Goal: Find specific page/section: Find specific page/section

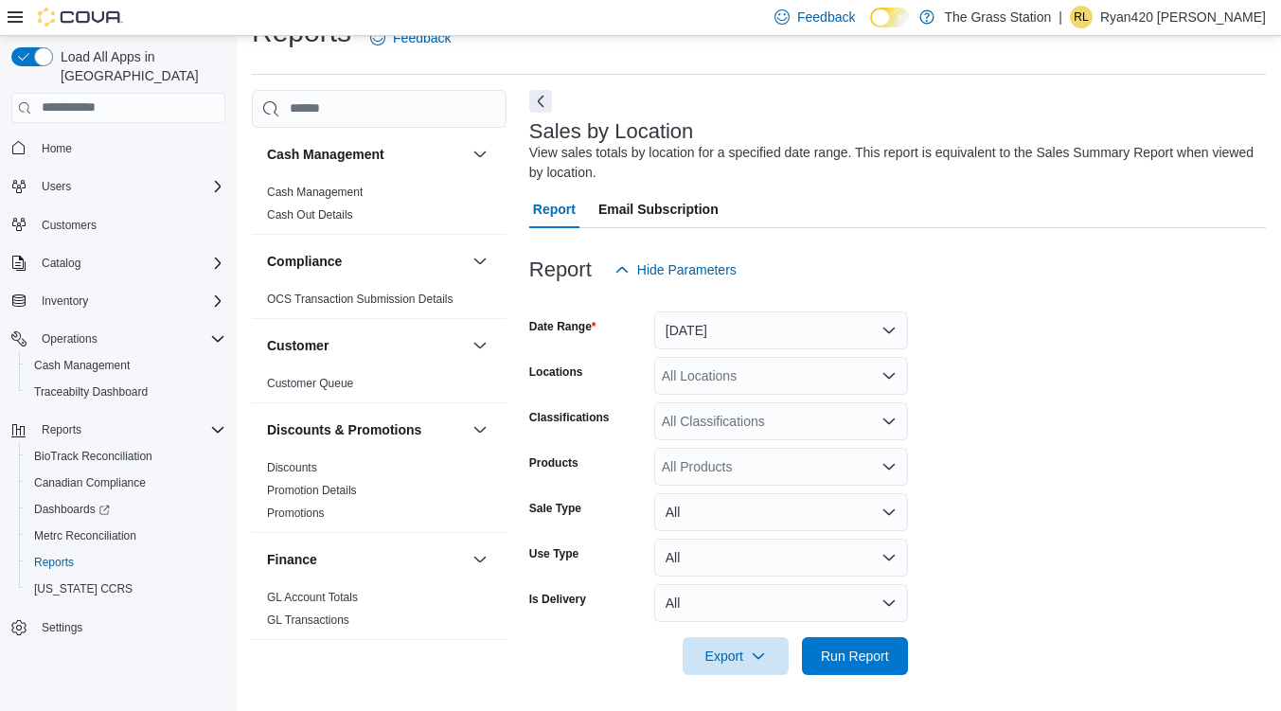
scroll to position [39, 0]
click at [782, 330] on button "[DATE]" at bounding box center [781, 330] width 254 height 38
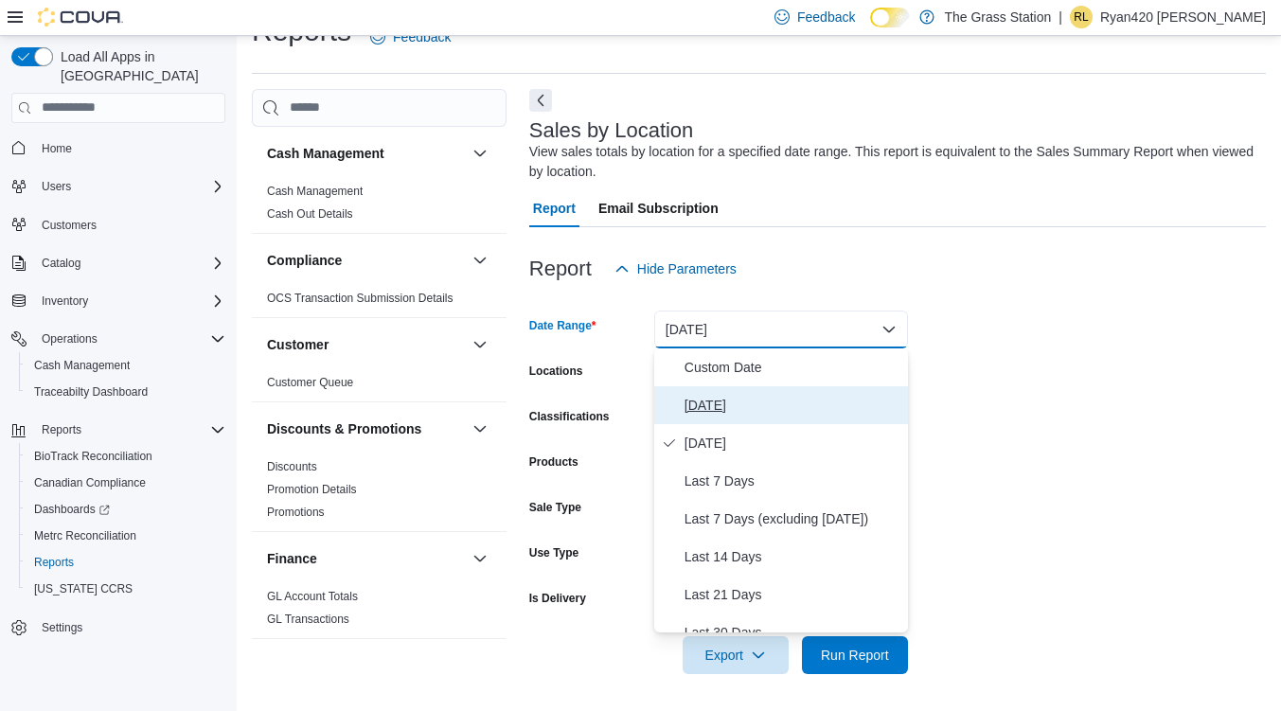
click at [733, 407] on span "[DATE]" at bounding box center [793, 405] width 216 height 23
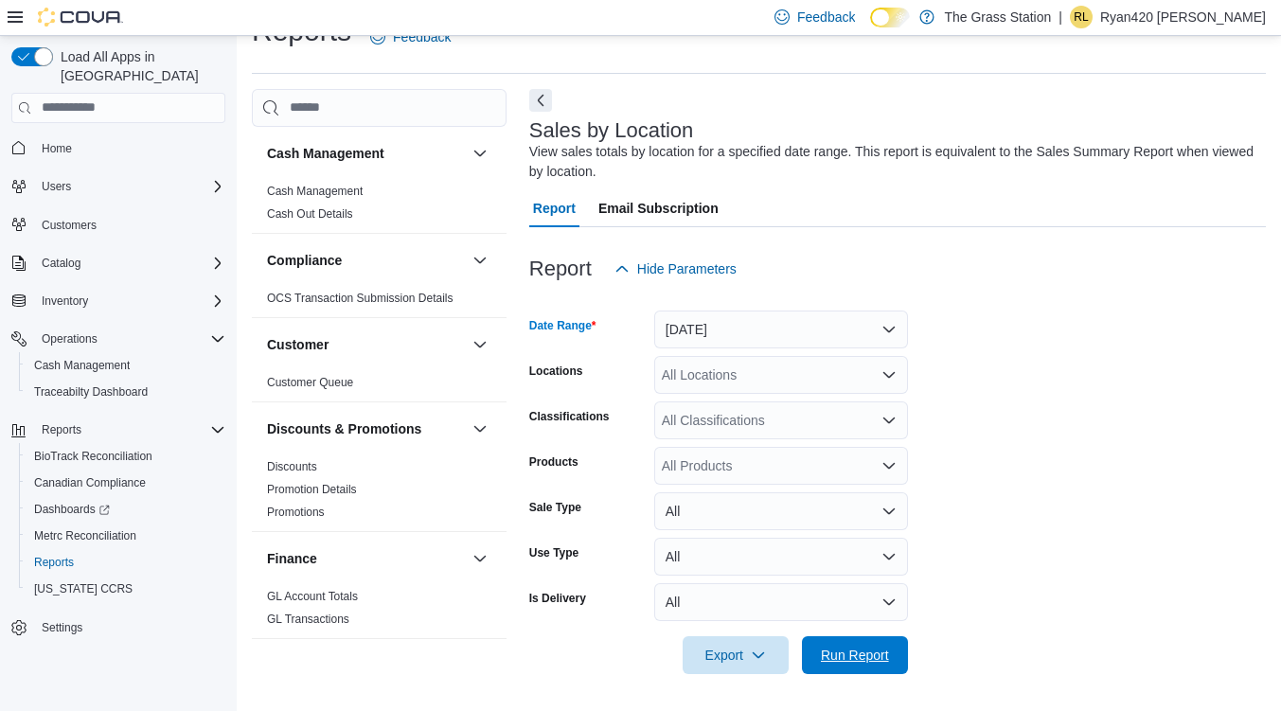
click at [877, 636] on span "Run Report" at bounding box center [854, 655] width 83 height 38
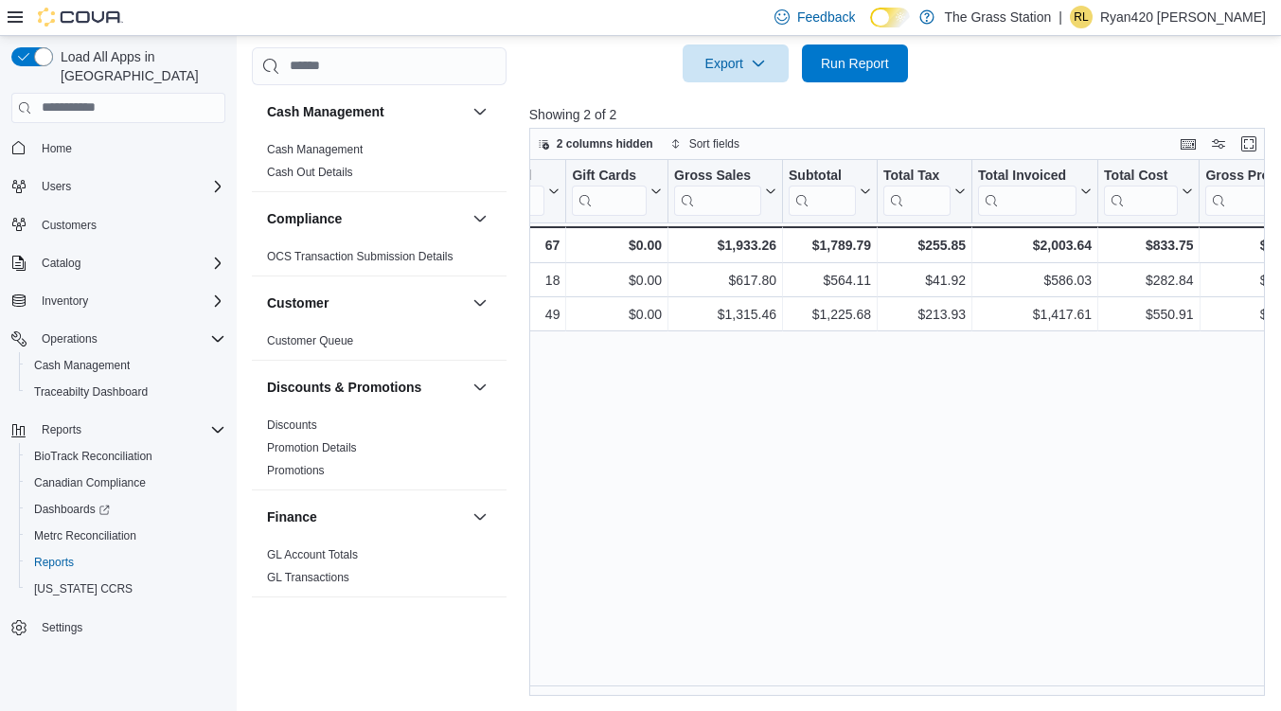
scroll to position [0, 410]
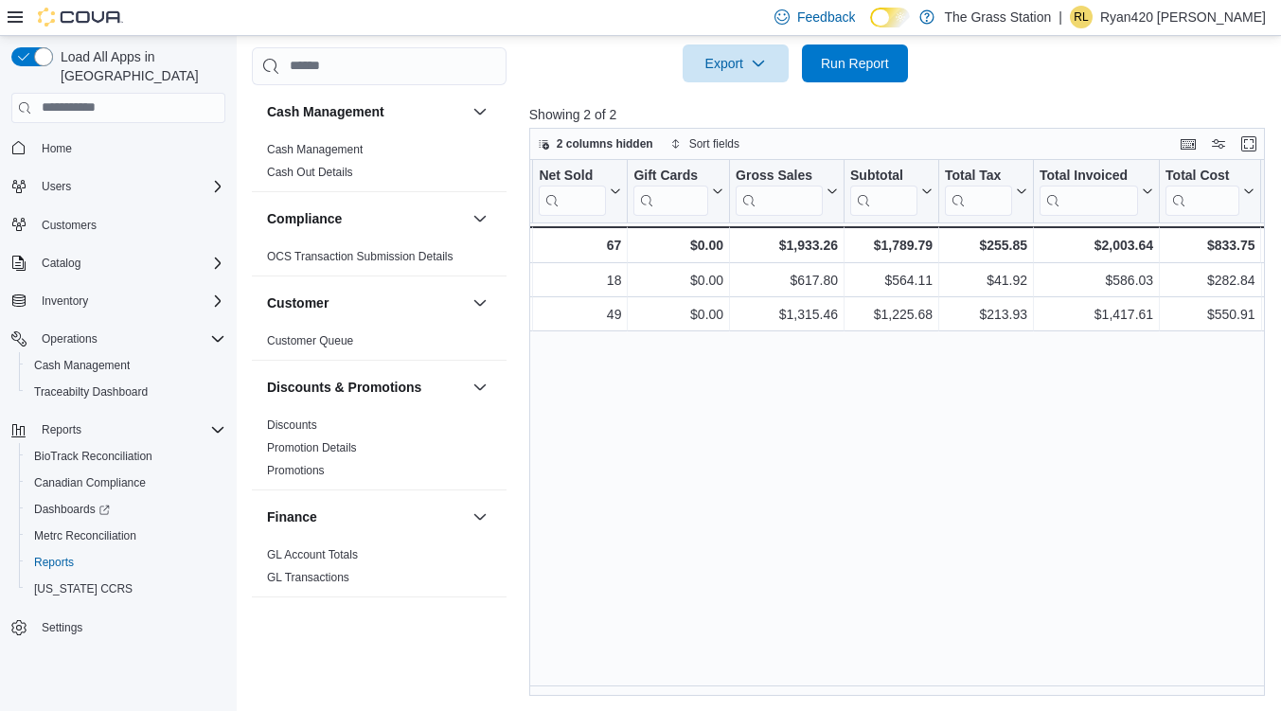
click at [616, 679] on div "Location Click to view column header actions Invoices Sold Click to view column…" at bounding box center [900, 428] width 743 height 537
click at [861, 62] on span "Run Report" at bounding box center [855, 63] width 68 height 19
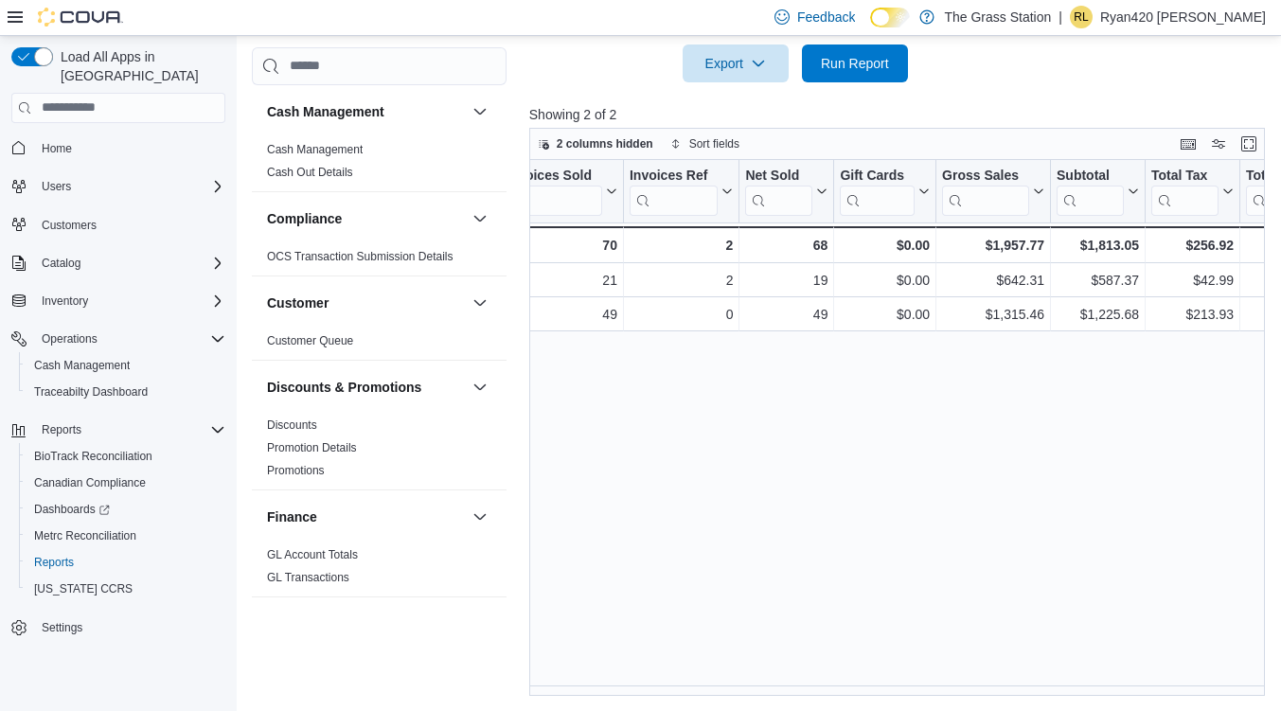
scroll to position [0, 0]
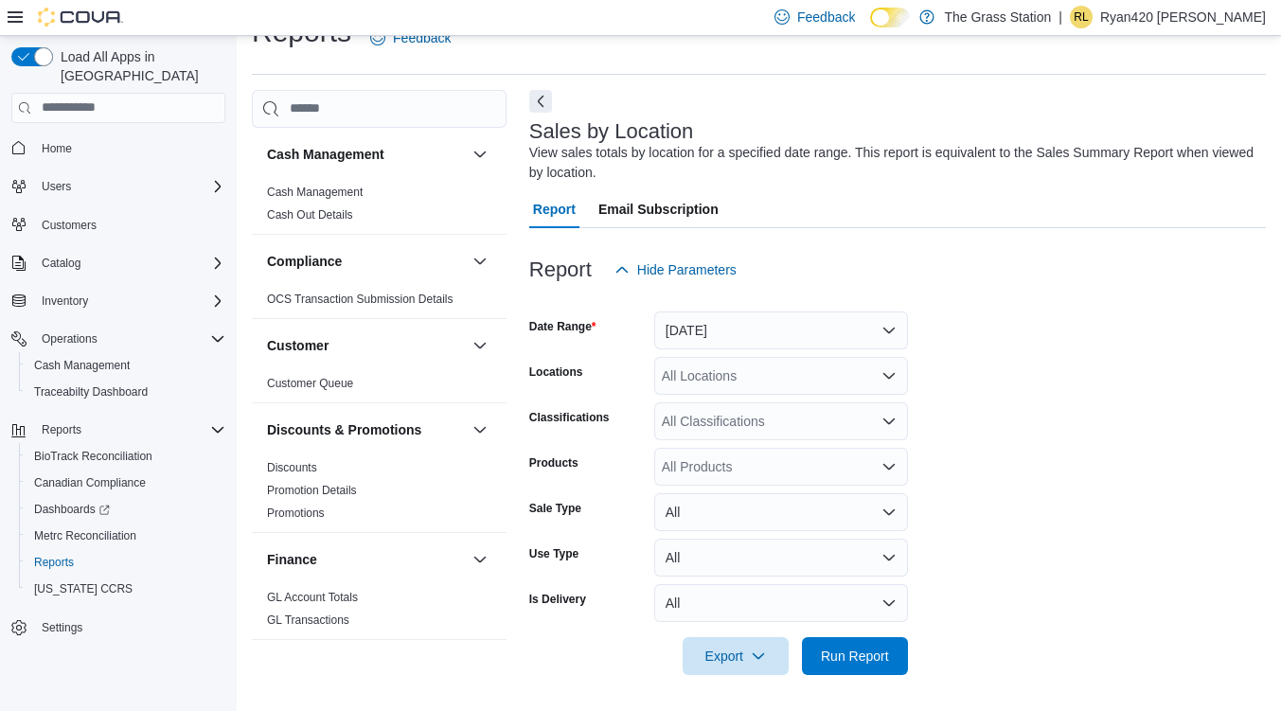
scroll to position [39, 0]
click at [733, 328] on button "[DATE]" at bounding box center [781, 330] width 254 height 38
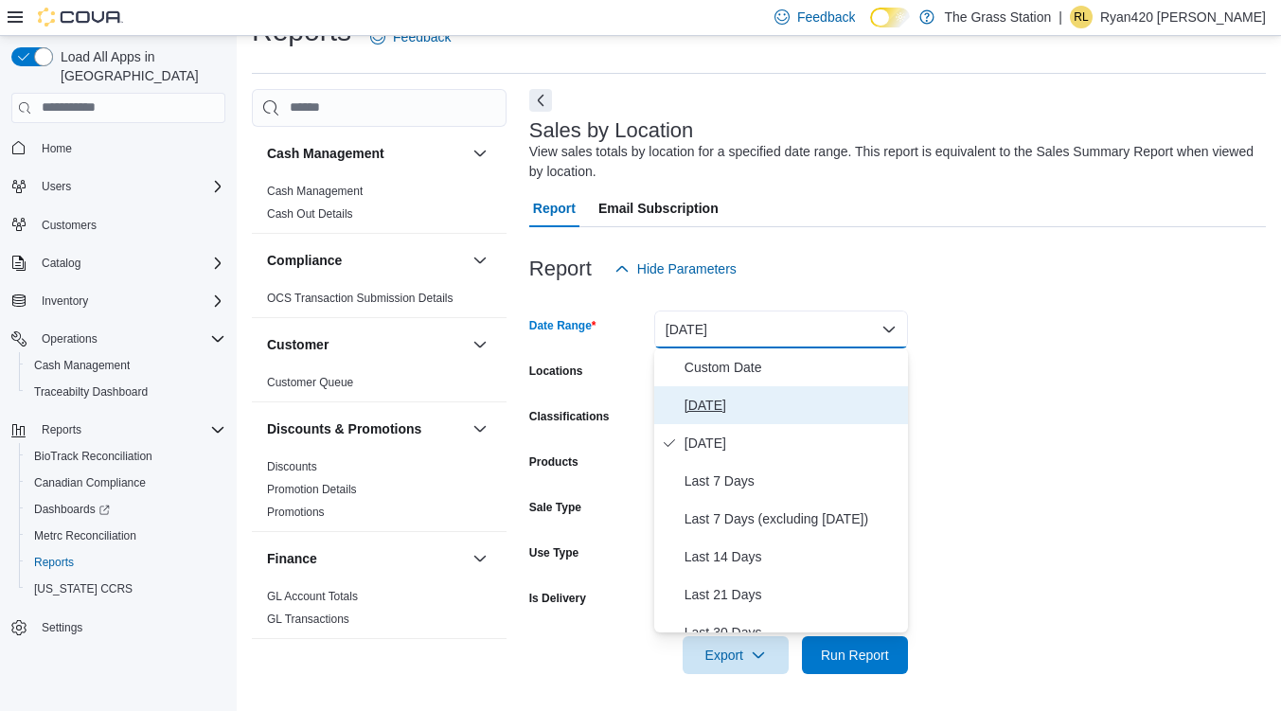
click at [719, 386] on button "[DATE]" at bounding box center [781, 405] width 254 height 38
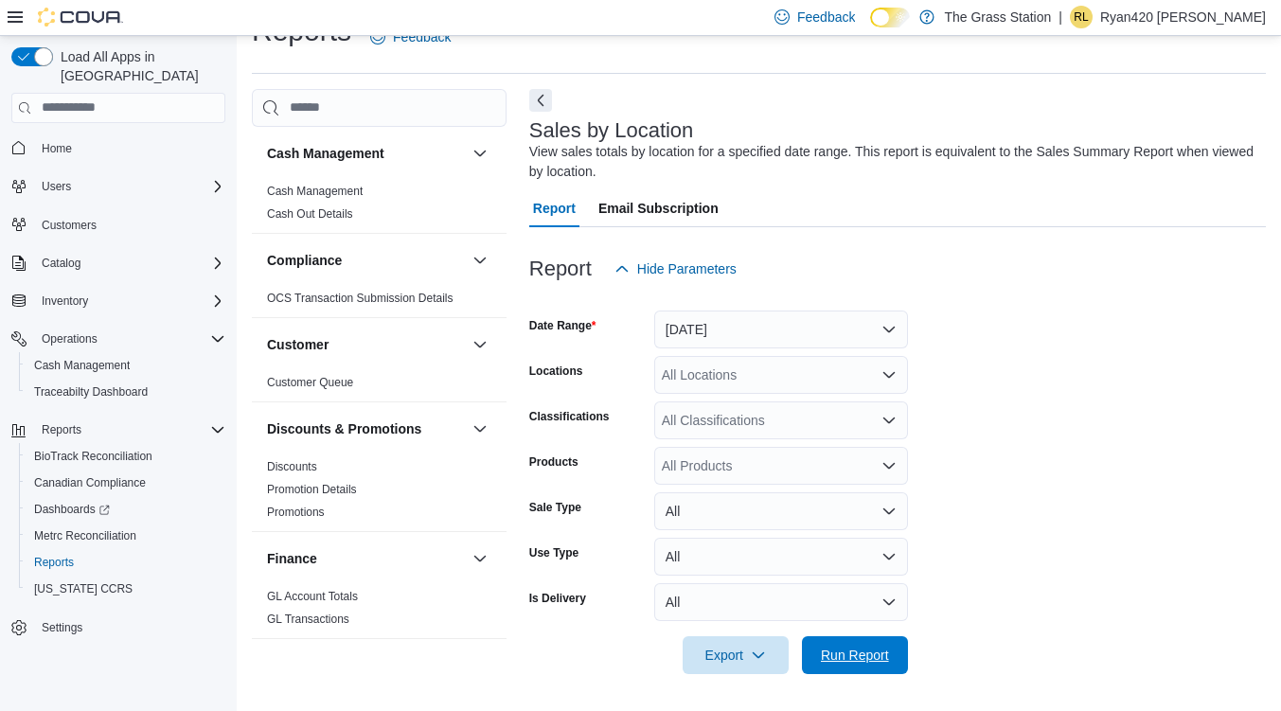
click at [839, 660] on span "Run Report" at bounding box center [855, 655] width 68 height 19
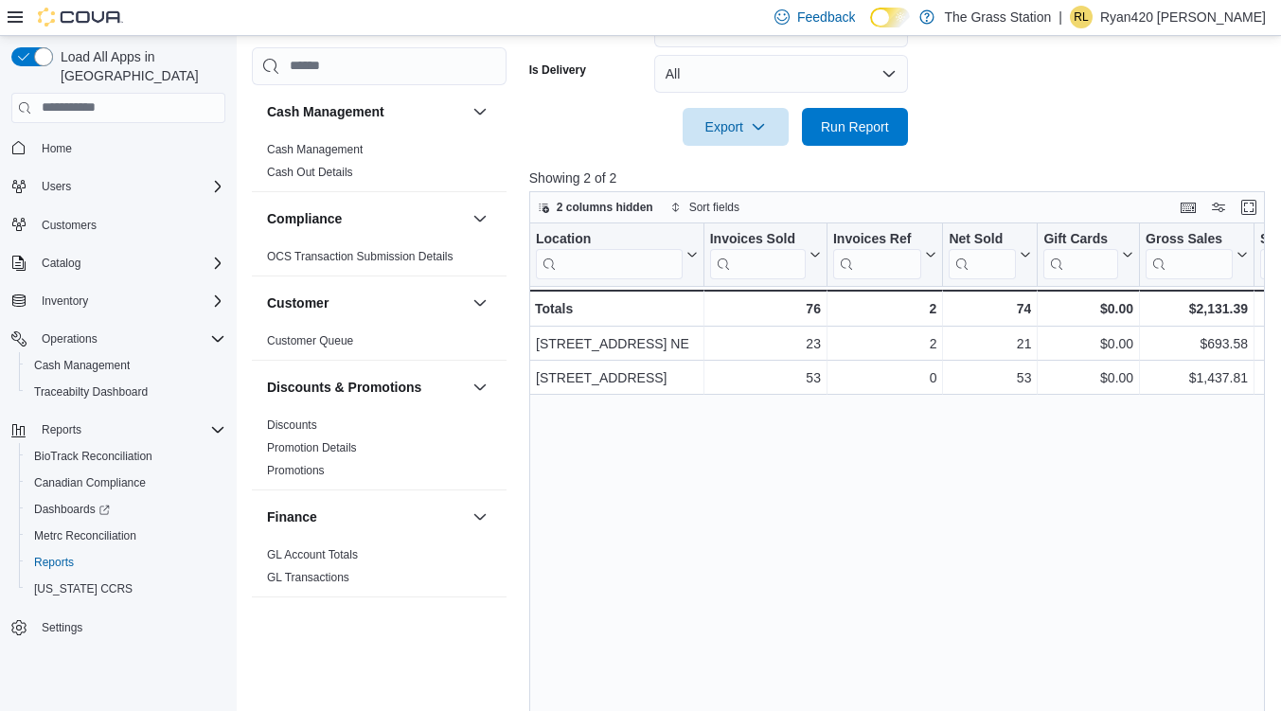
scroll to position [607, 0]
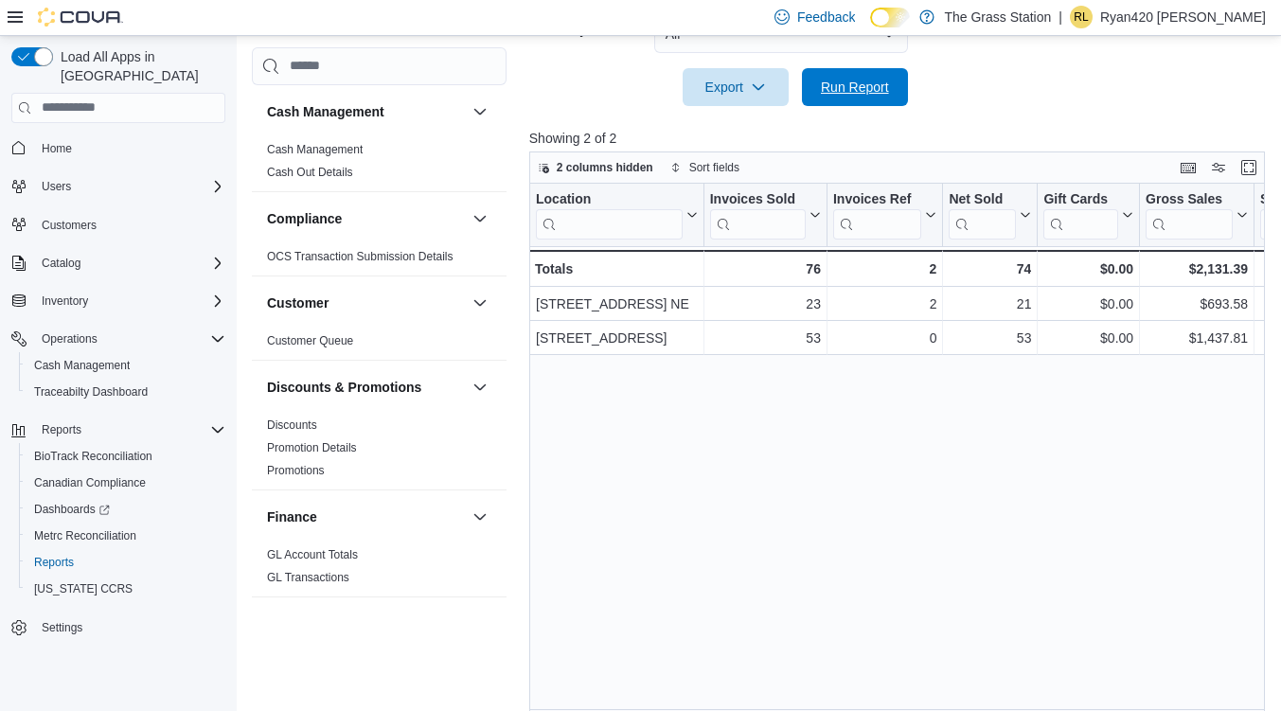
drag, startPoint x: 851, startPoint y: 97, endPoint x: 876, endPoint y: 185, distance: 91.4
click at [851, 97] on span "Run Report" at bounding box center [854, 87] width 83 height 38
click at [75, 294] on span "Inventory" at bounding box center [65, 301] width 46 height 15
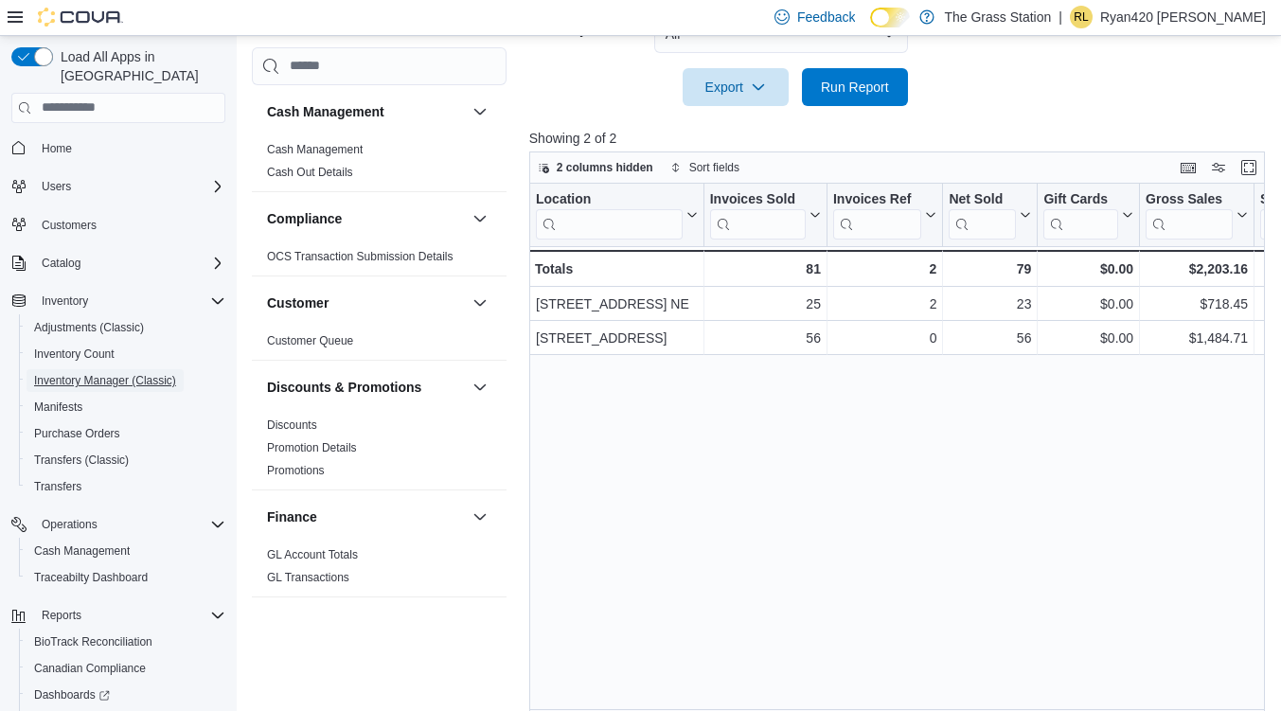
click at [107, 373] on span "Inventory Manager (Classic)" at bounding box center [105, 380] width 142 height 15
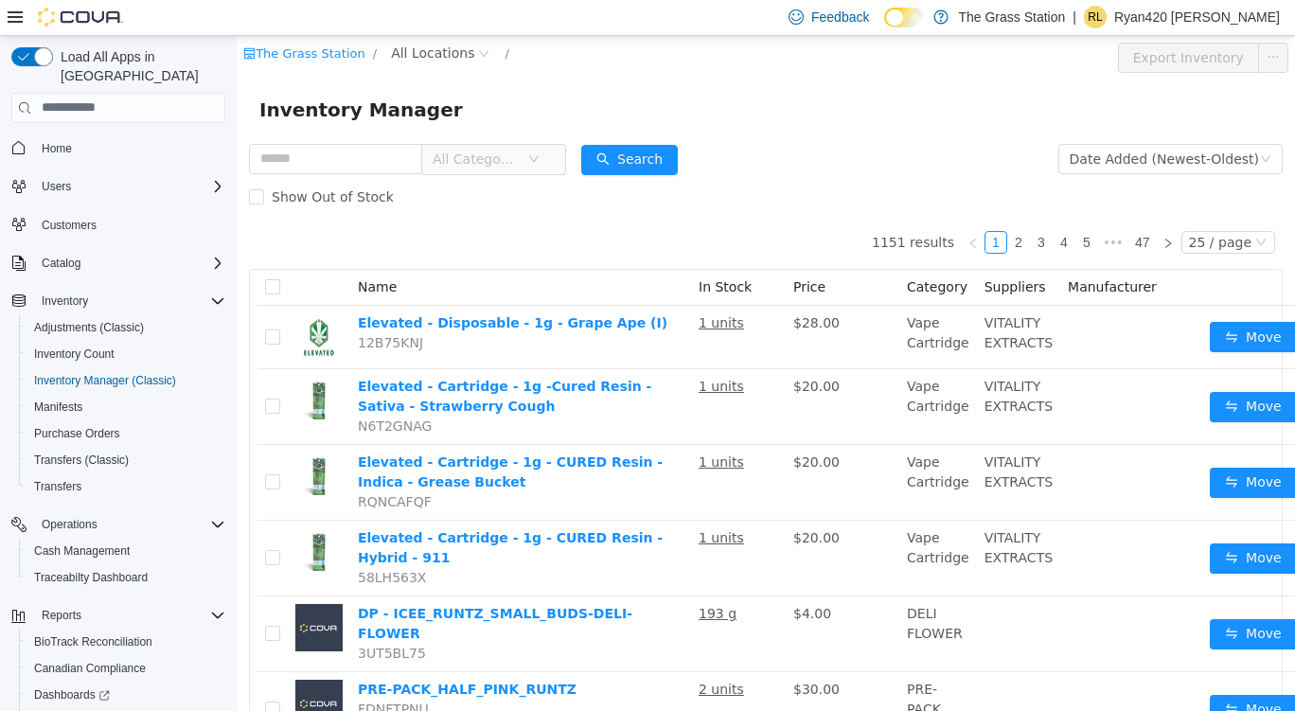
click at [546, 134] on div "Inventory Manager" at bounding box center [766, 109] width 1059 height 61
click at [527, 169] on span "All Categories" at bounding box center [480, 158] width 95 height 28
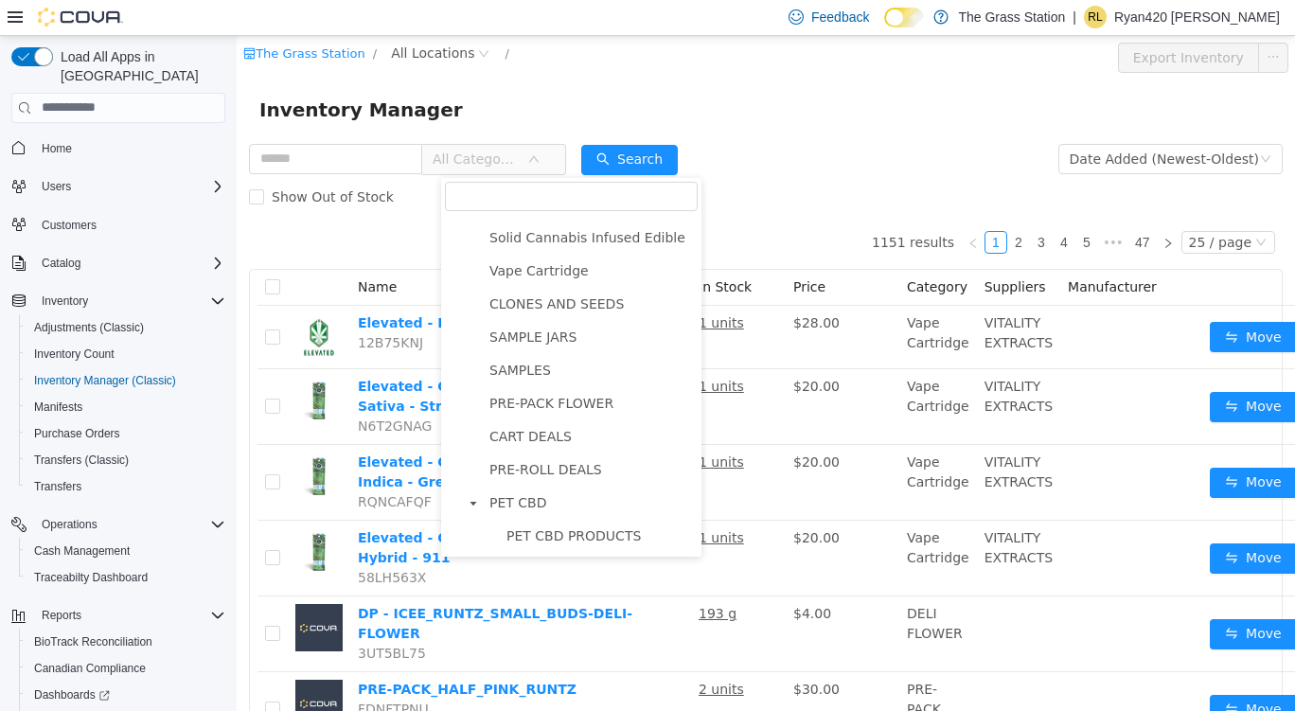
scroll to position [401, 0]
click at [558, 400] on span "PRE-PACK FLOWER" at bounding box center [552, 402] width 124 height 15
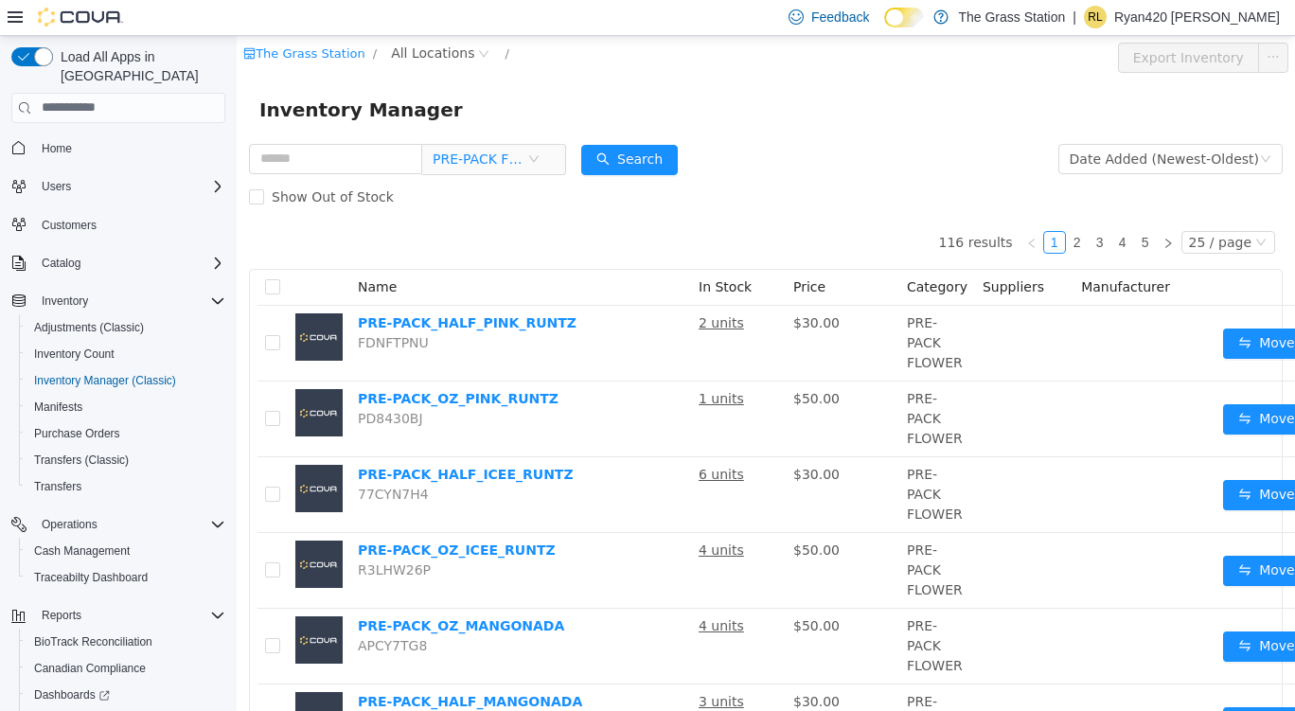
drag, startPoint x: 524, startPoint y: 162, endPoint x: 534, endPoint y: 169, distance: 12.9
click at [527, 162] on span "PRE-PACK FLOWER" at bounding box center [480, 158] width 95 height 28
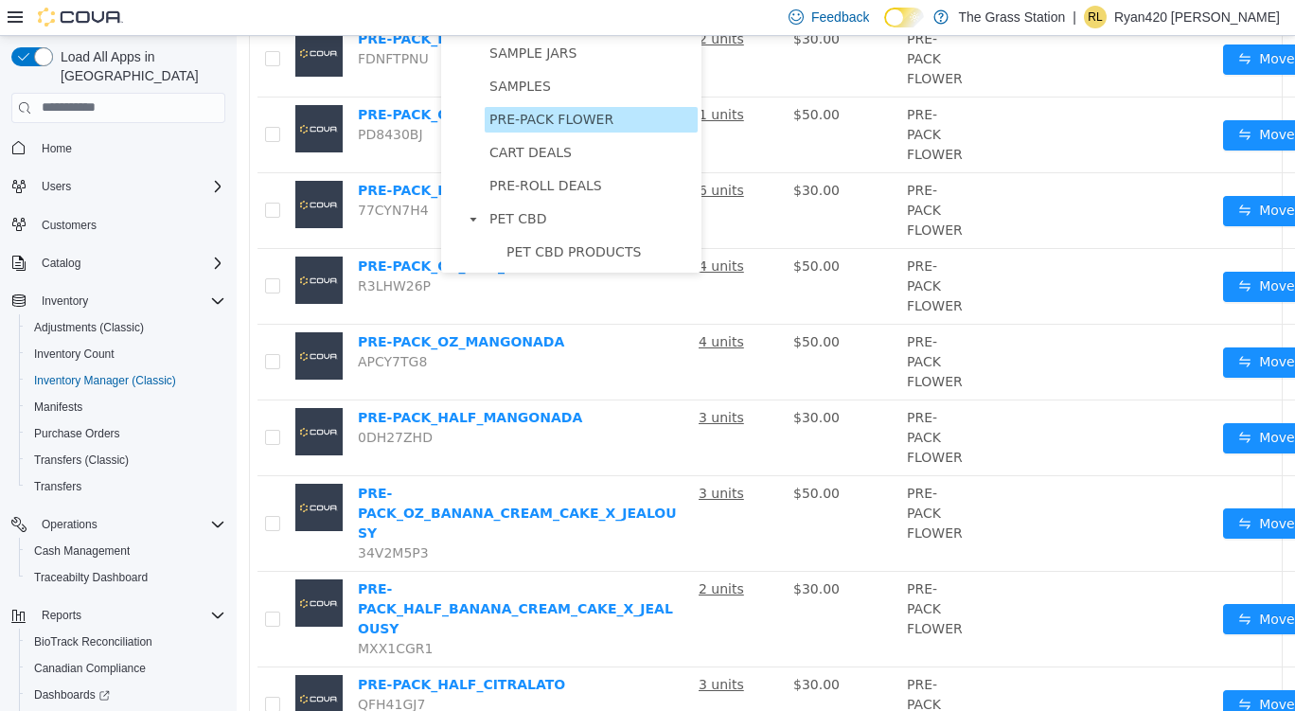
click at [547, 118] on span "PRE-PACK FLOWER" at bounding box center [552, 118] width 124 height 15
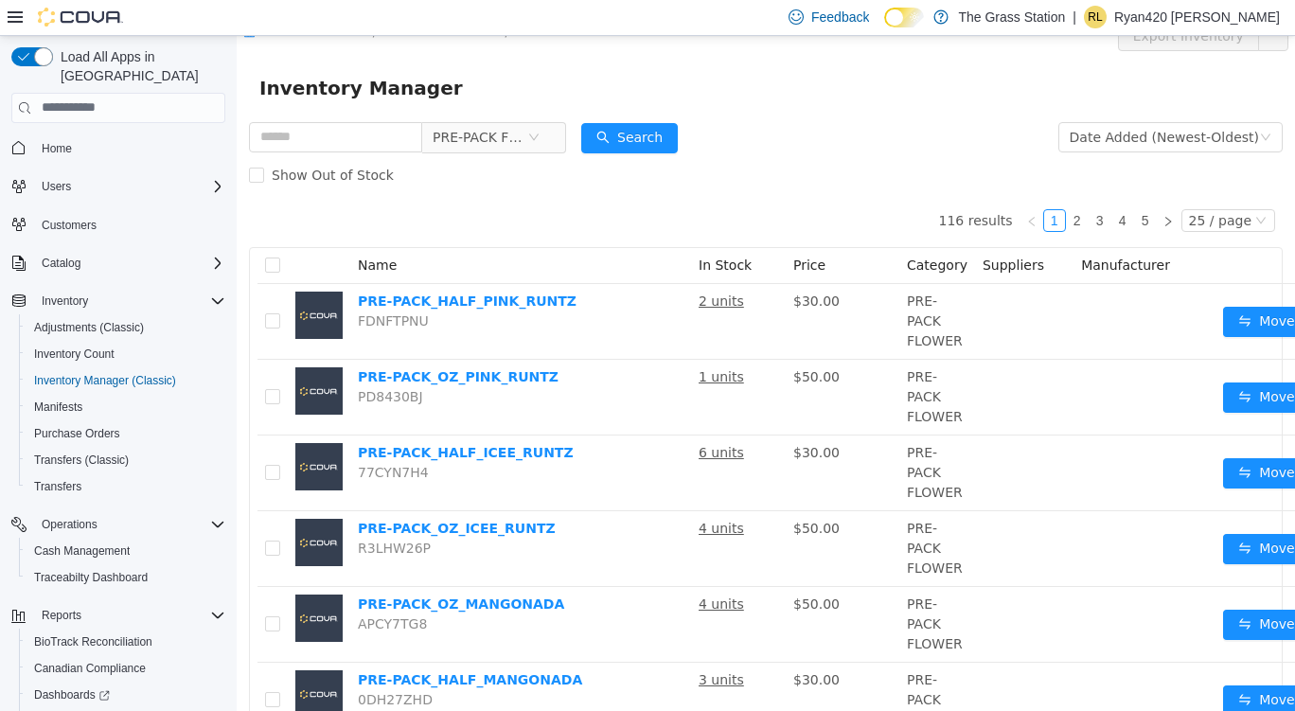
scroll to position [0, 0]
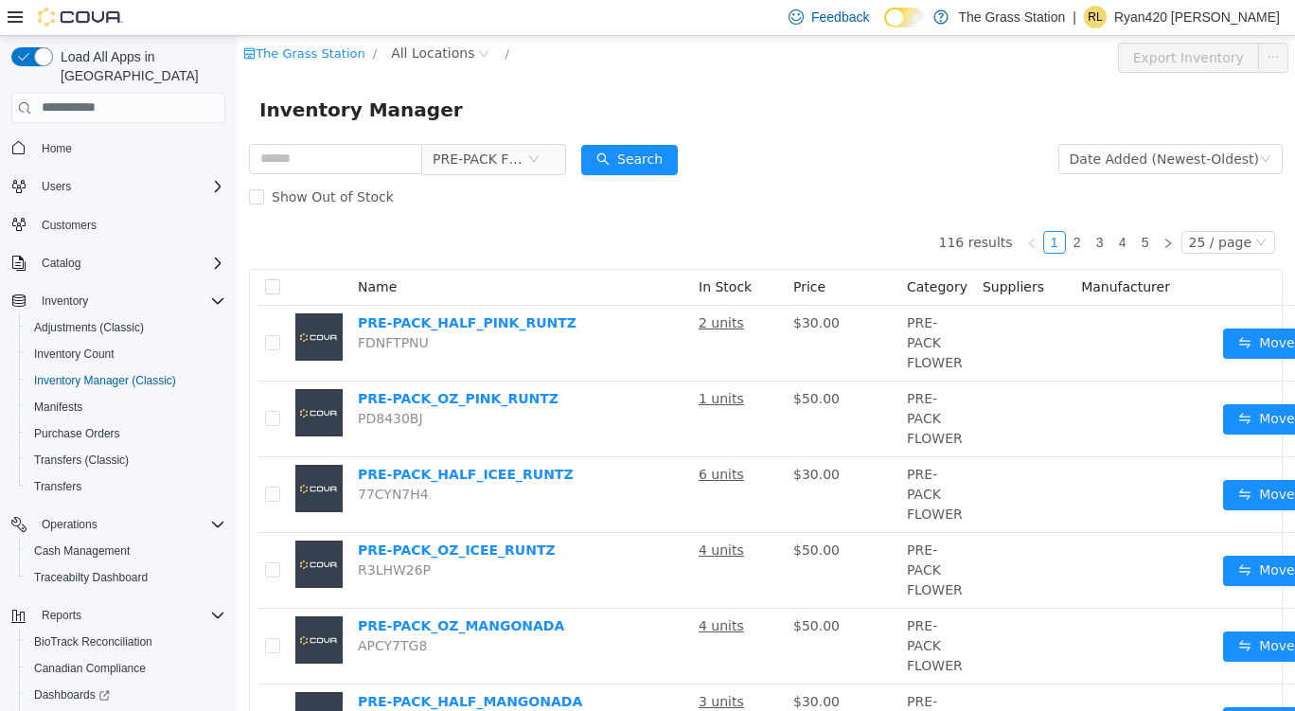
click at [431, 57] on span "All Locations" at bounding box center [432, 52] width 83 height 21
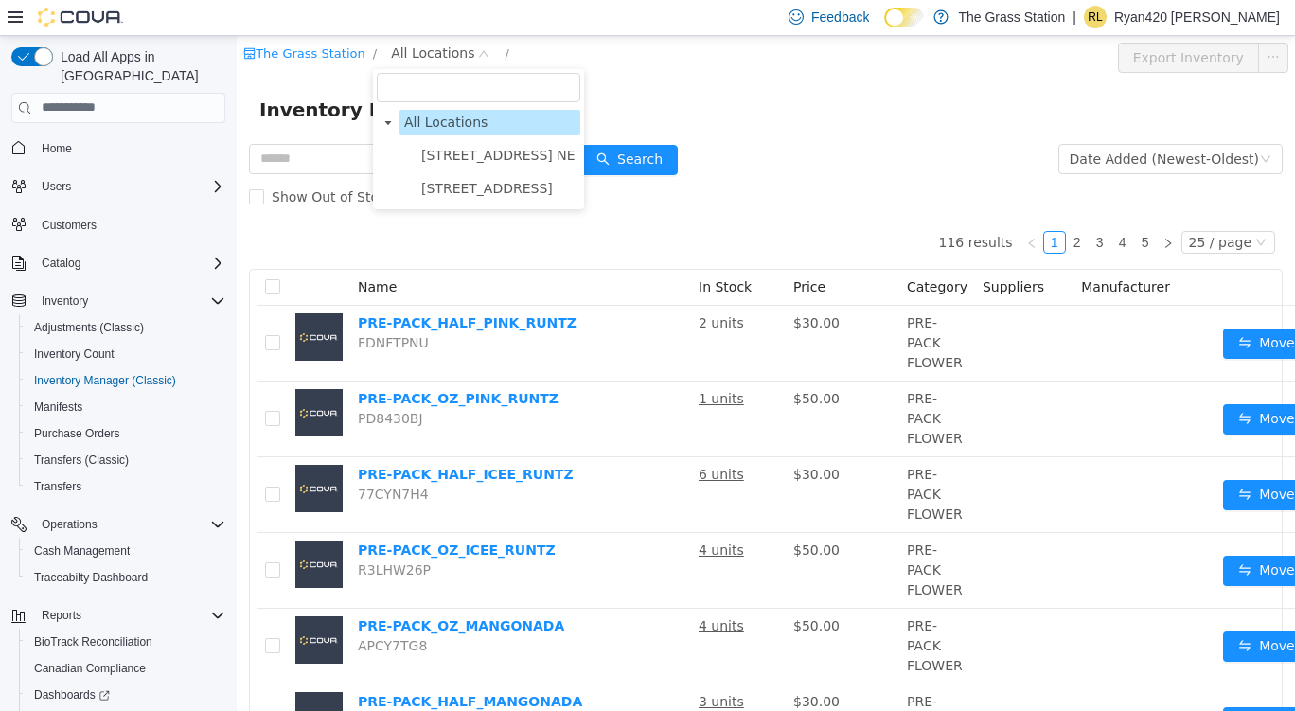
click at [491, 148] on span "[STREET_ADDRESS] NE" at bounding box center [498, 154] width 154 height 15
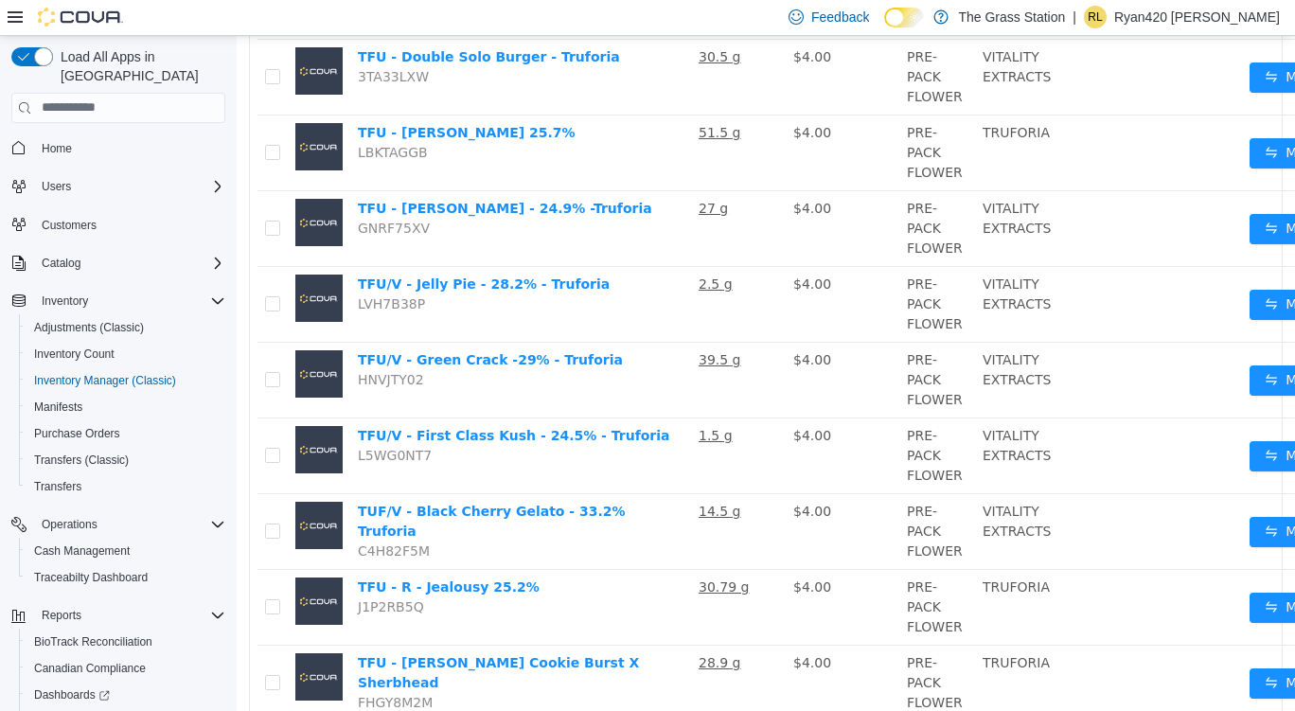
scroll to position [1251, 10]
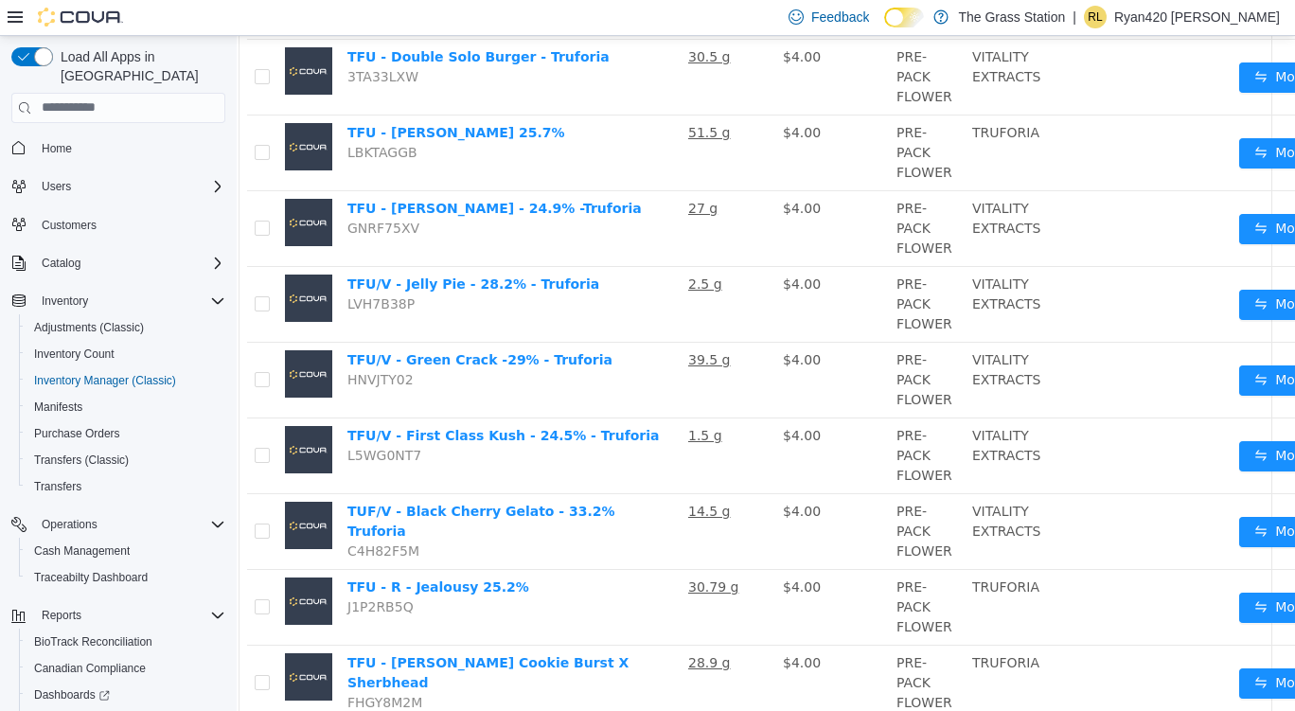
click at [1094, 605] on td at bounding box center [1161, 607] width 142 height 76
